Goal: Check status: Check status

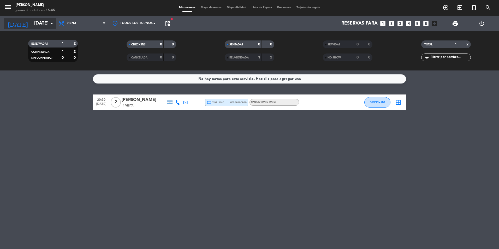
click at [44, 24] on input "[DATE]" at bounding box center [62, 23] width 61 height 10
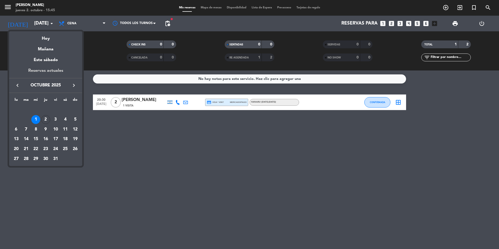
click at [59, 70] on div "Reservas actuales" at bounding box center [45, 72] width 73 height 11
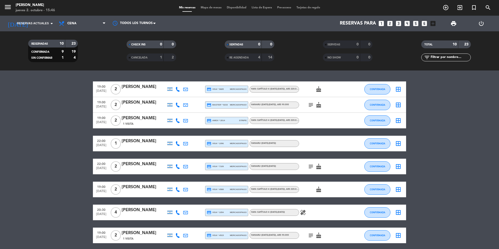
click at [440, 118] on bookings-row "19:00 [DATE] 2 [PERSON_NAME] credit_card visa * 9685 mercadopago Han: Capítulo …" at bounding box center [249, 185] width 499 height 208
click at [440, 111] on bookings-row "19:00 [DATE] 2 [PERSON_NAME] credit_card visa * 9685 mercadopago Han: Capítulo …" at bounding box center [249, 185] width 499 height 208
click at [56, 101] on bookings-row "19:00 [DATE] 2 [PERSON_NAME] credit_card visa * 9685 mercadopago Han: Capítulo …" at bounding box center [249, 185] width 499 height 208
click at [54, 131] on bookings-row "19:00 [DATE] 2 [PERSON_NAME] credit_card visa * 9685 mercadopago Han: Capítulo …" at bounding box center [249, 185] width 499 height 208
click at [474, 100] on bookings-row "19:00 [DATE] 2 [PERSON_NAME] credit_card visa * 9685 mercadopago Han: Capítulo …" at bounding box center [249, 185] width 499 height 208
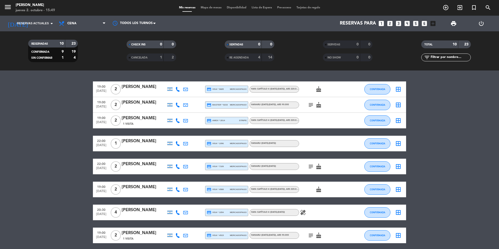
click at [474, 135] on bookings-row "19:00 [DATE] 2 [PERSON_NAME] credit_card visa * 9685 mercadopago Han: Capítulo …" at bounding box center [249, 185] width 499 height 208
click at [471, 165] on bookings-row "19:00 [DATE] 2 [PERSON_NAME] credit_card visa * 9685 mercadopago Han: Capítulo …" at bounding box center [249, 185] width 499 height 208
click at [474, 160] on bookings-row "19:00 [DATE] 2 [PERSON_NAME] credit_card visa * 9685 mercadopago Han: Capítulo …" at bounding box center [249, 185] width 499 height 208
click at [471, 114] on bookings-row "19:00 [DATE] 2 [PERSON_NAME] credit_card visa * 9685 mercadopago Han: Capítulo …" at bounding box center [249, 185] width 499 height 208
click at [319, 106] on icon "cake" at bounding box center [319, 105] width 6 height 6
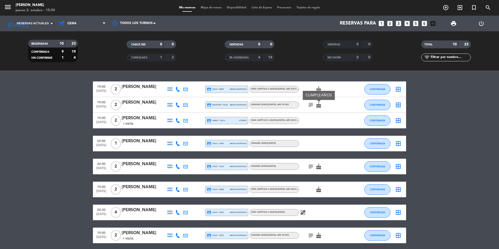
click at [320, 118] on div at bounding box center [322, 120] width 47 height 15
click at [318, 91] on icon "cake" at bounding box center [319, 89] width 6 height 6
click at [326, 121] on div at bounding box center [322, 120] width 47 height 15
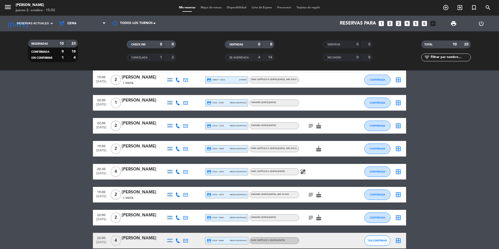
scroll to position [52, 0]
